Goal: Find specific page/section: Find specific page/section

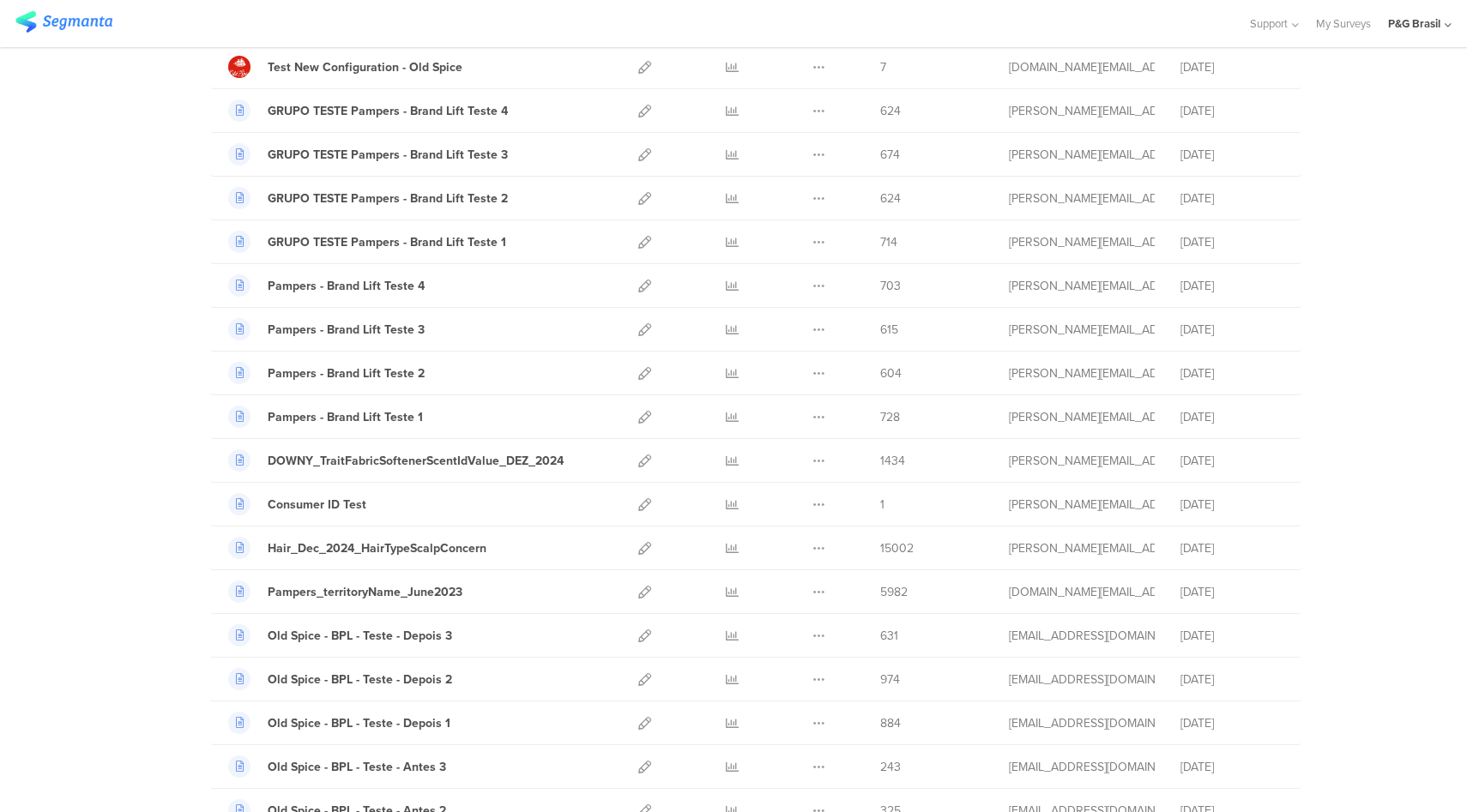
scroll to position [449, 0]
click at [726, 548] on icon at bounding box center [733, 545] width 13 height 13
click at [639, 540] on icon at bounding box center [645, 545] width 13 height 13
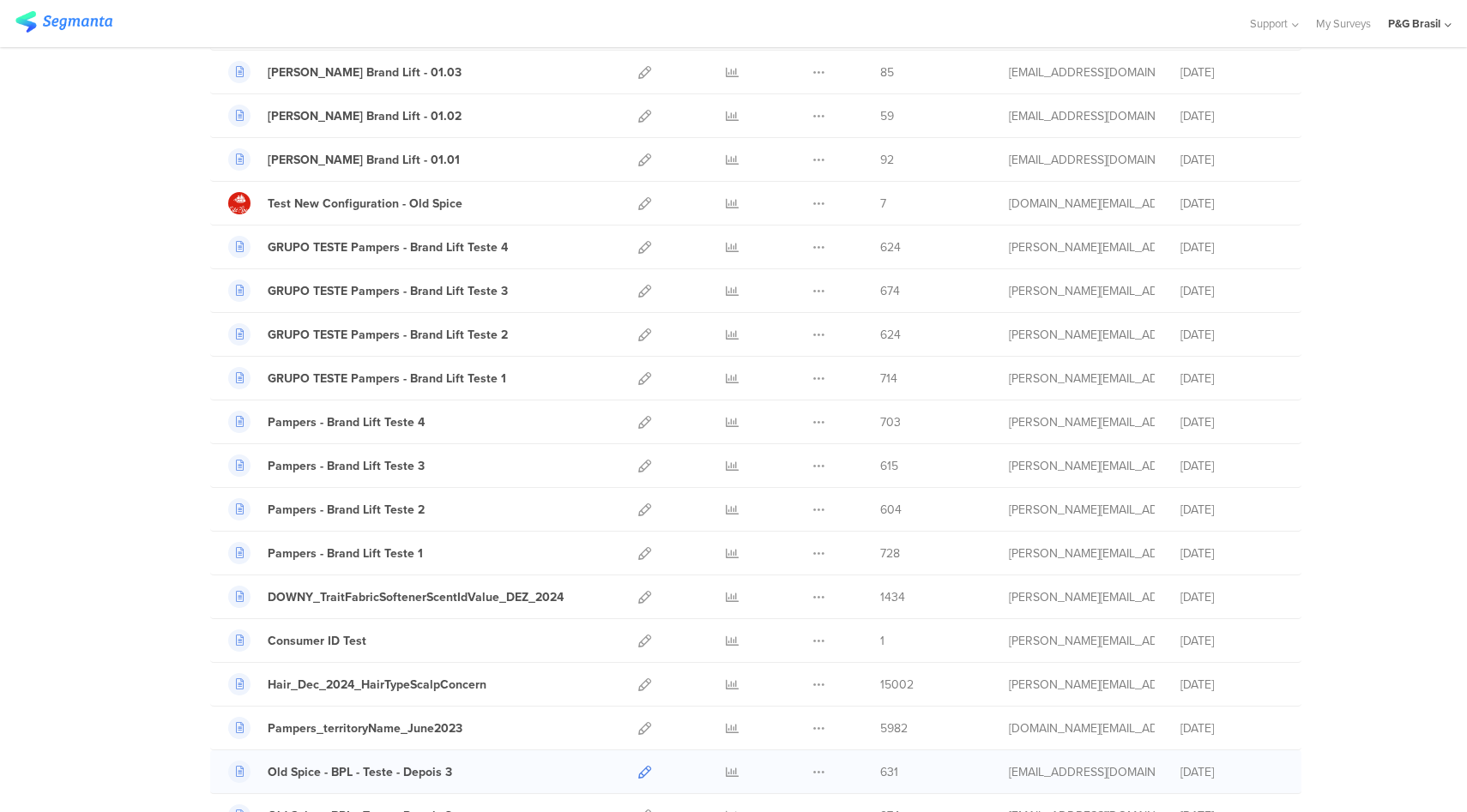
scroll to position [289, 0]
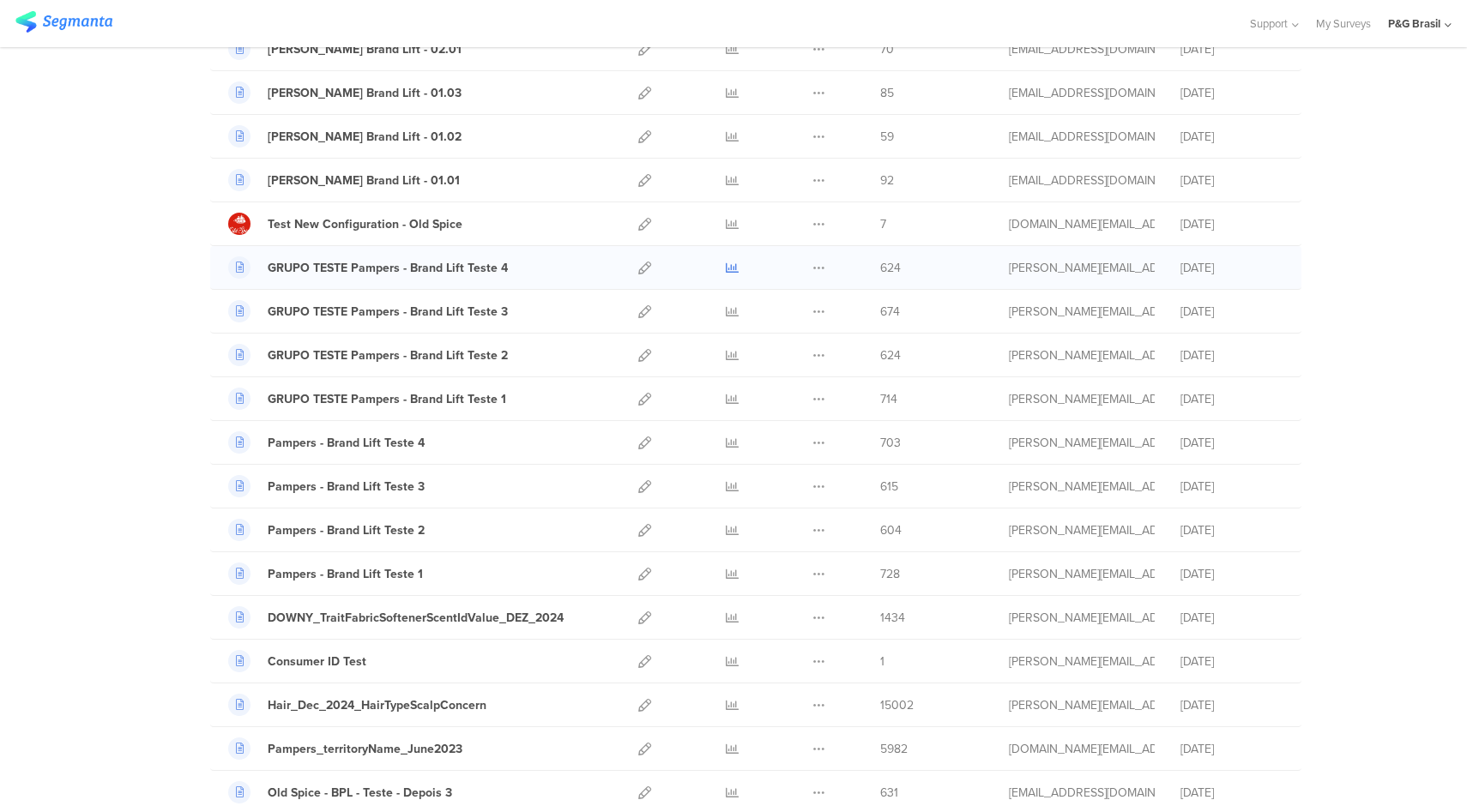
click at [726, 268] on icon at bounding box center [733, 268] width 13 height 13
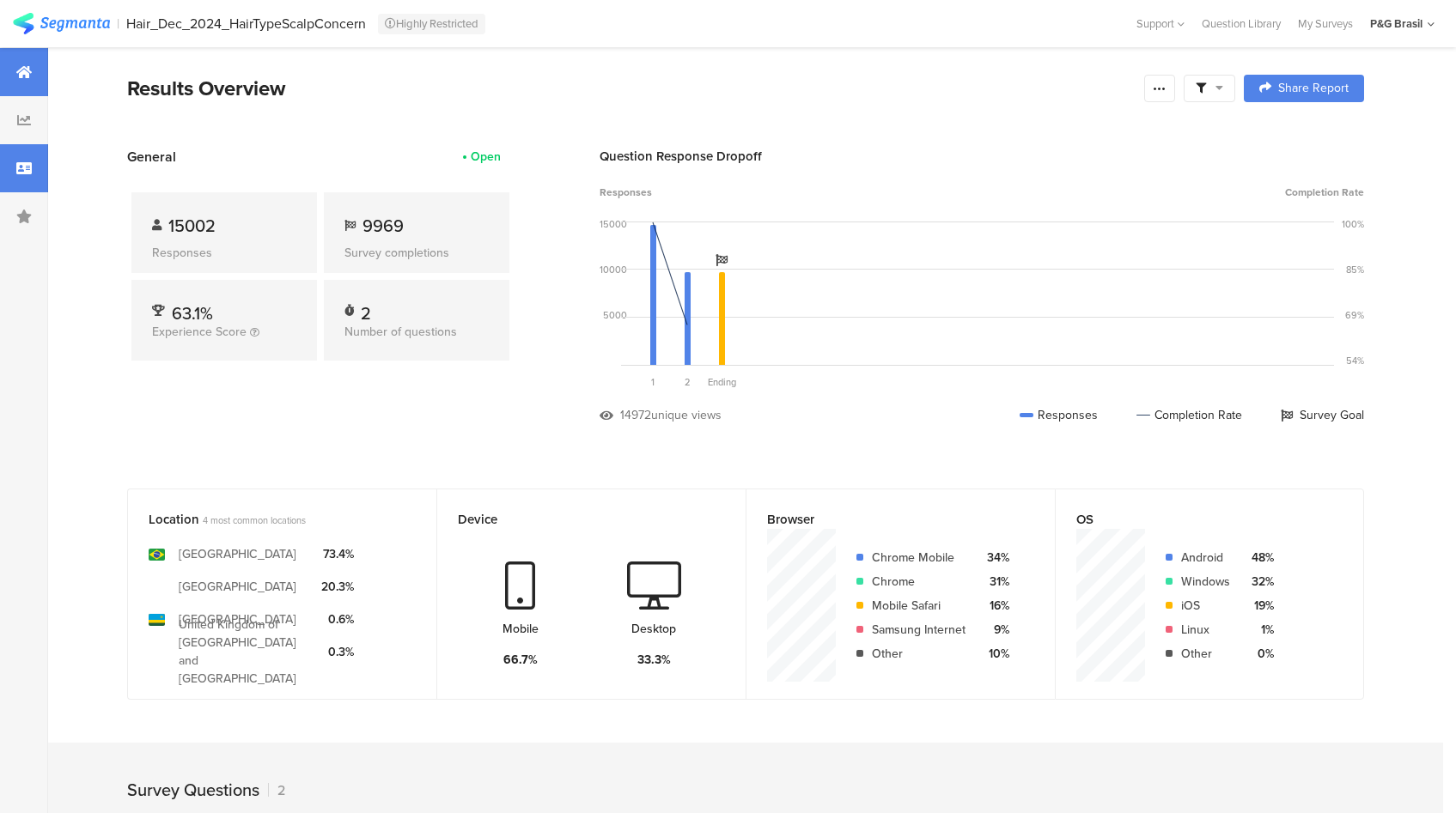
click at [28, 176] on div at bounding box center [23, 168] width 48 height 48
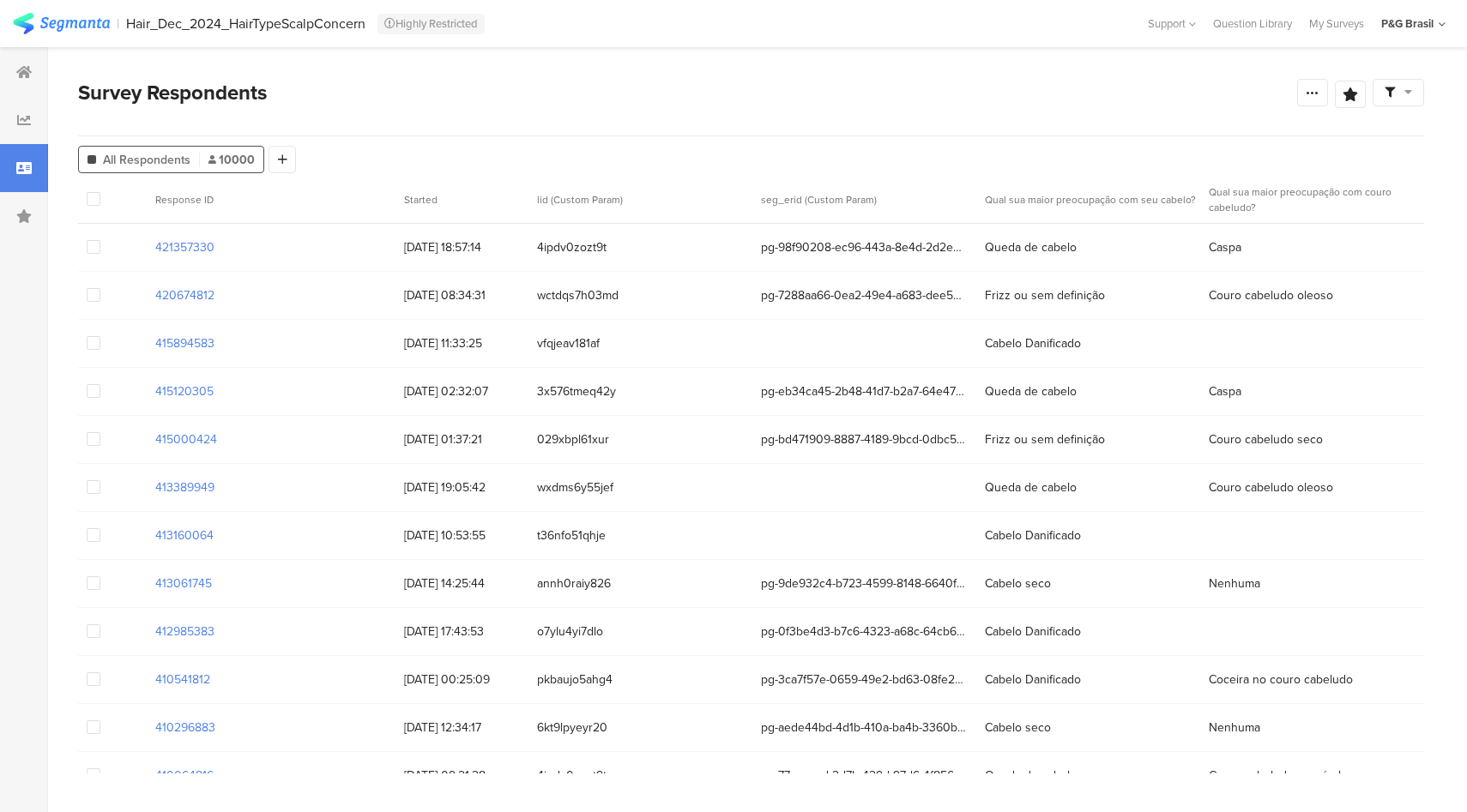
click at [18, 162] on icon at bounding box center [23, 168] width 15 height 14
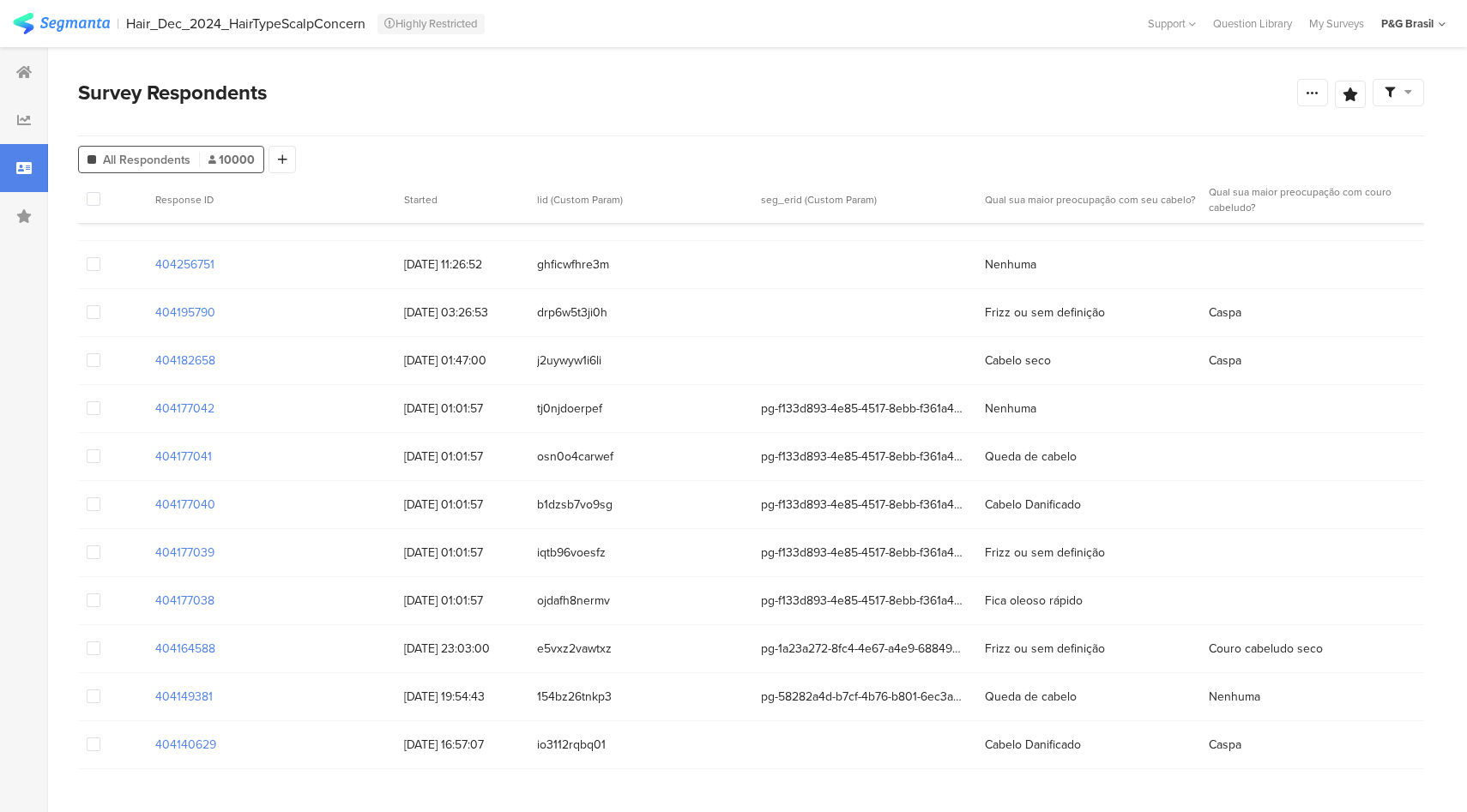
scroll to position [15330, 0]
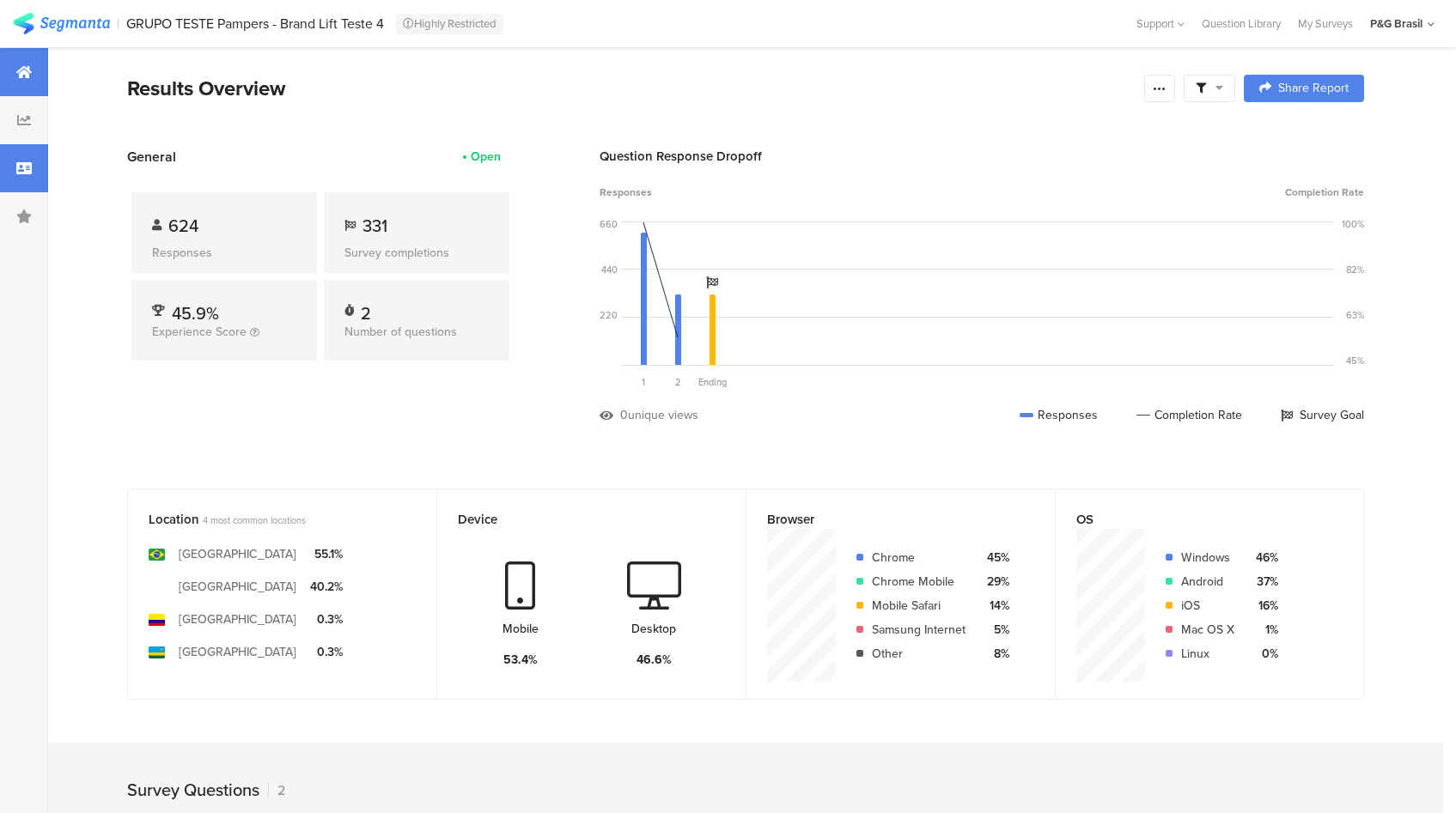
click at [28, 176] on div at bounding box center [23, 168] width 48 height 48
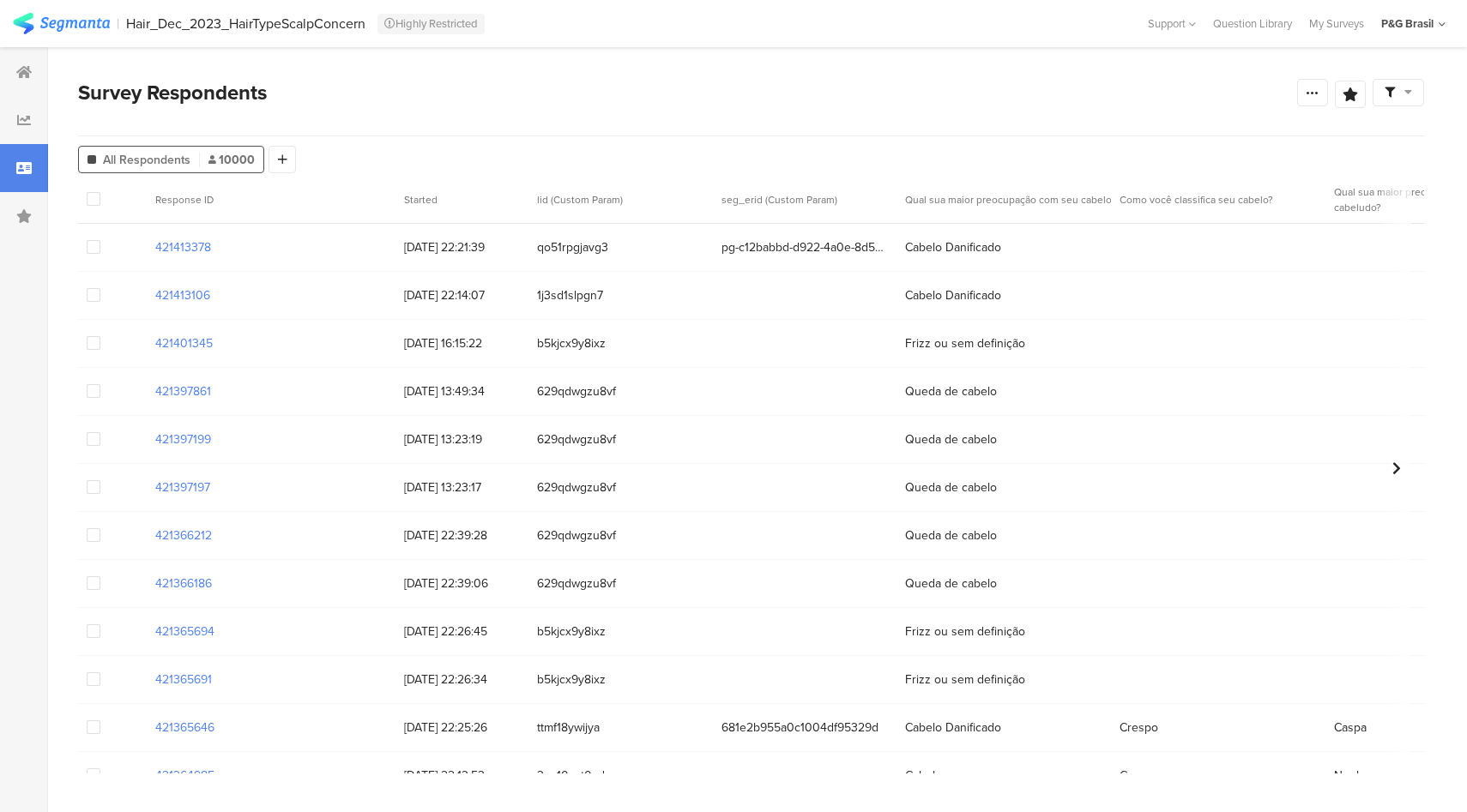
click at [976, 102] on div "Survey Respondents" at bounding box center [688, 92] width 1219 height 31
